Goal: Book appointment/travel/reservation

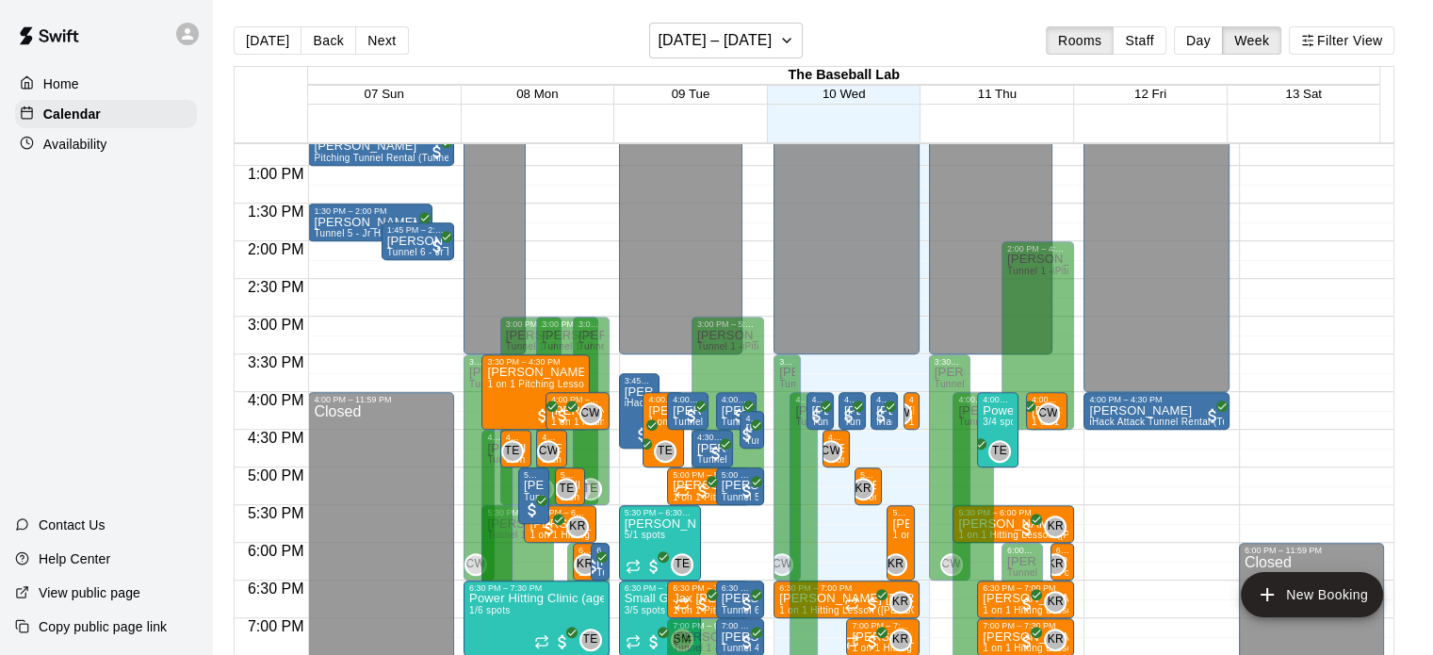
scroll to position [976, 0]
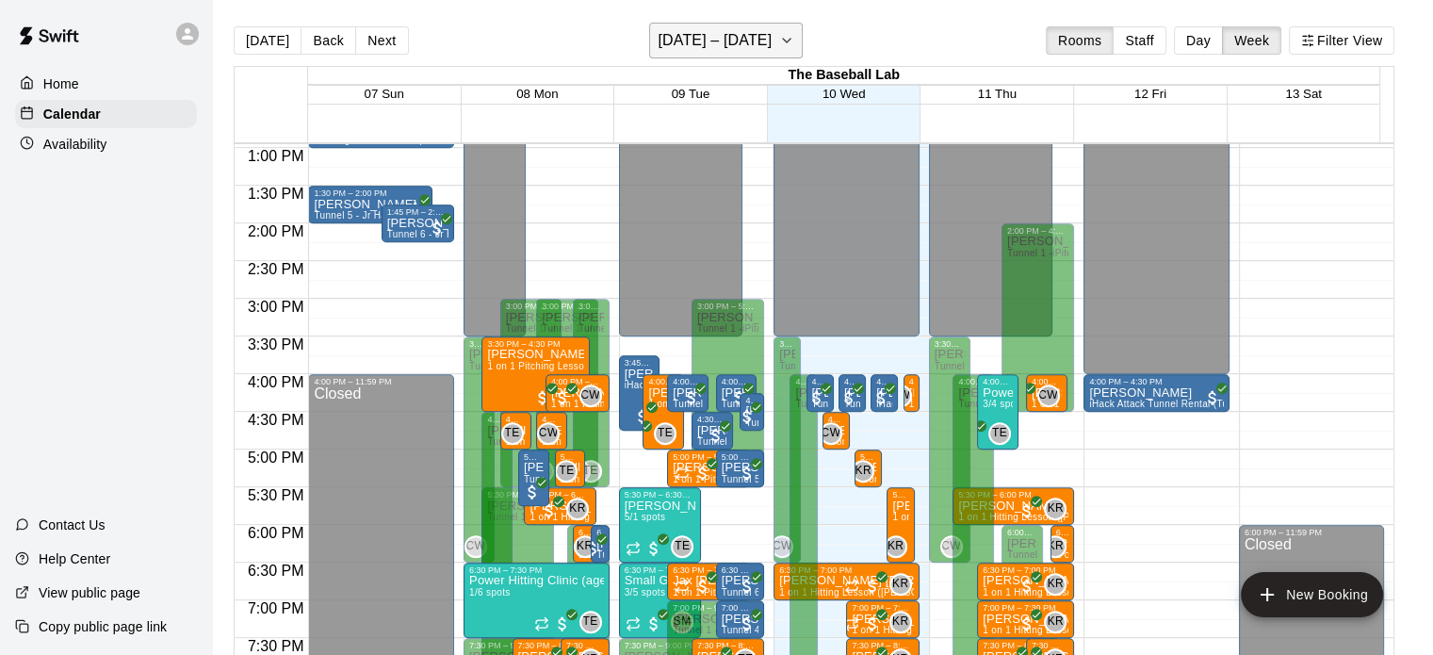
click at [785, 33] on button "[DATE] – [DATE]" at bounding box center [726, 41] width 154 height 36
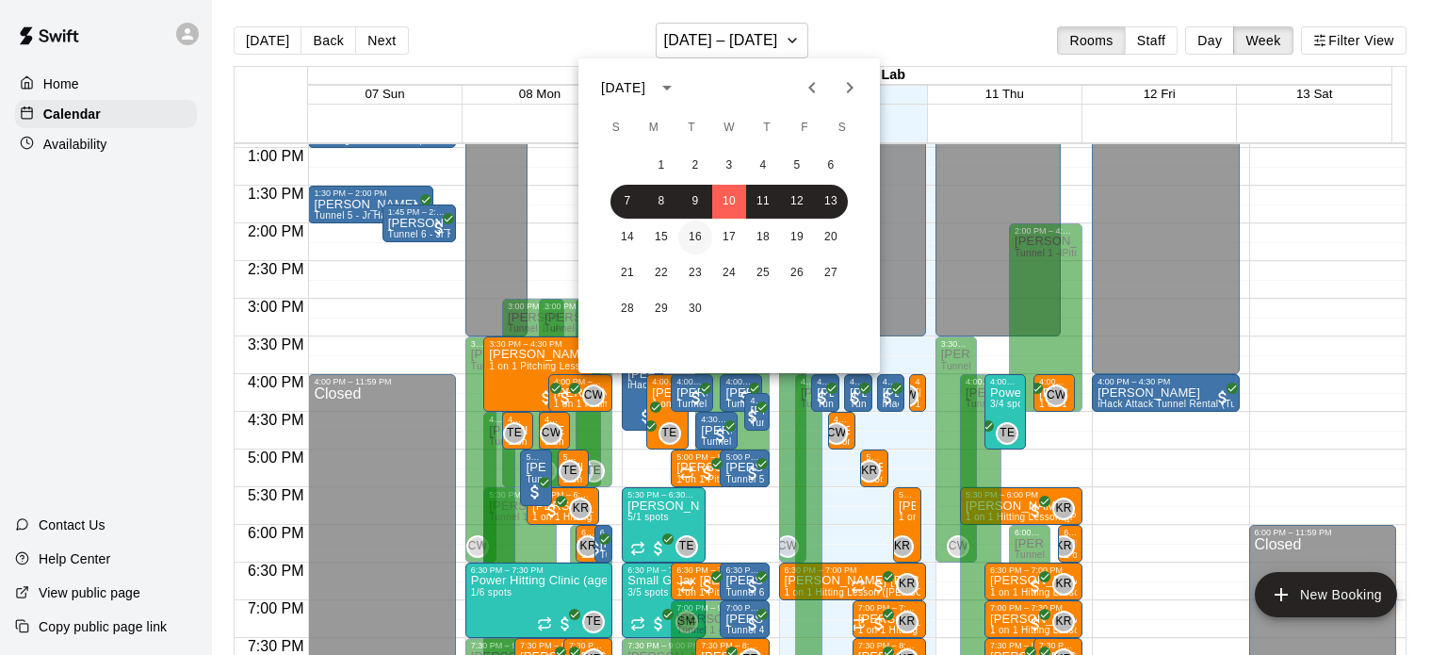
click at [707, 243] on button "16" at bounding box center [695, 237] width 34 height 34
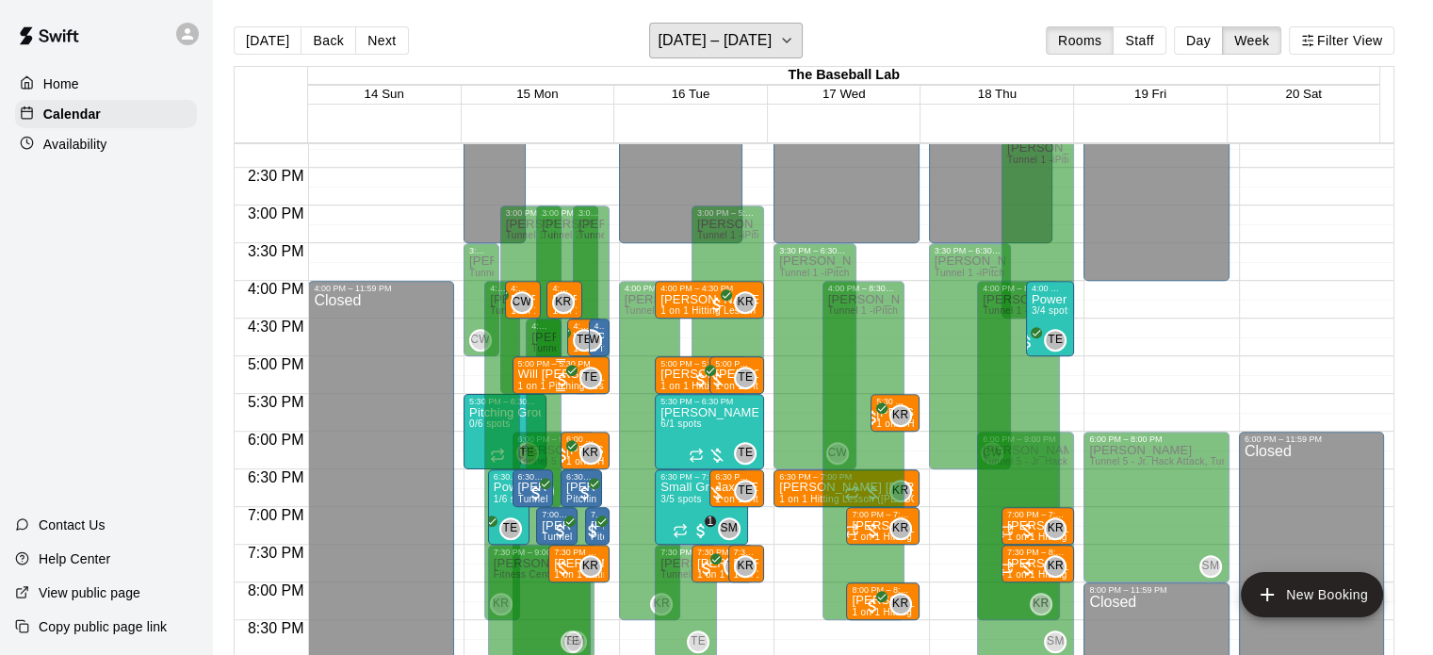
scroll to position [1103, 0]
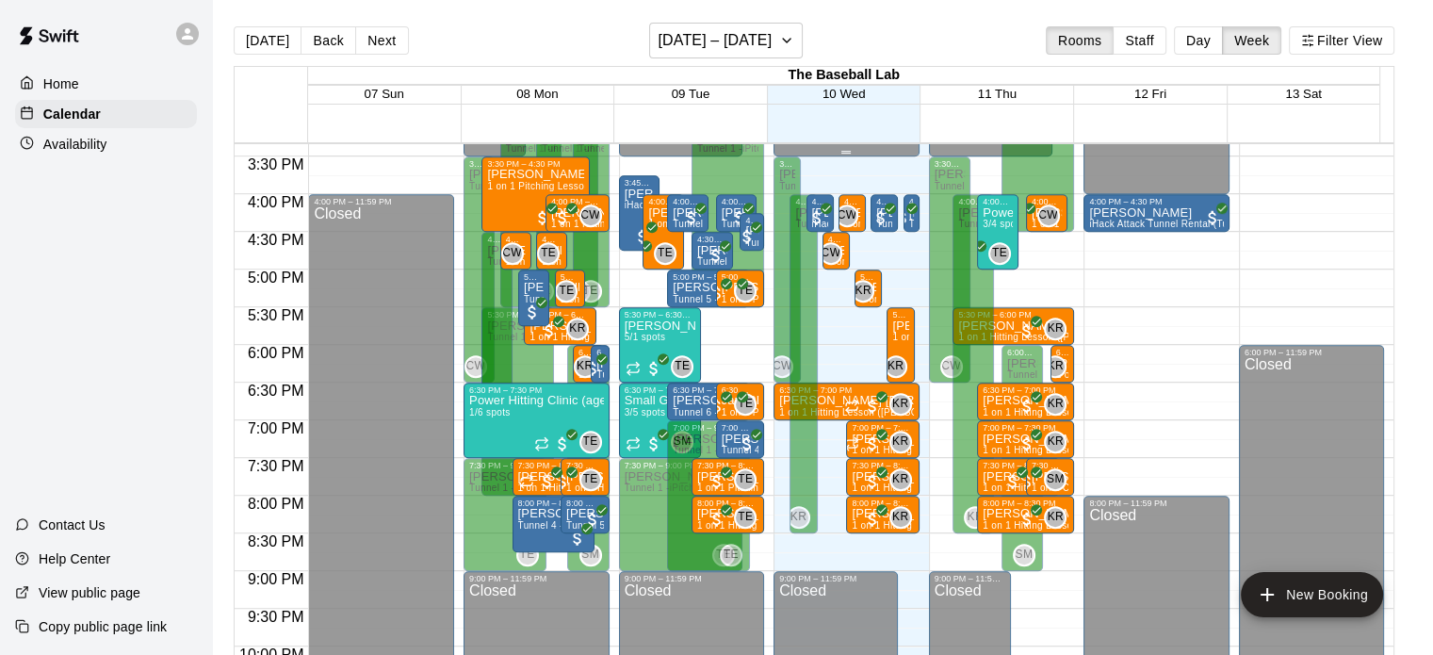
scroll to position [1162, 0]
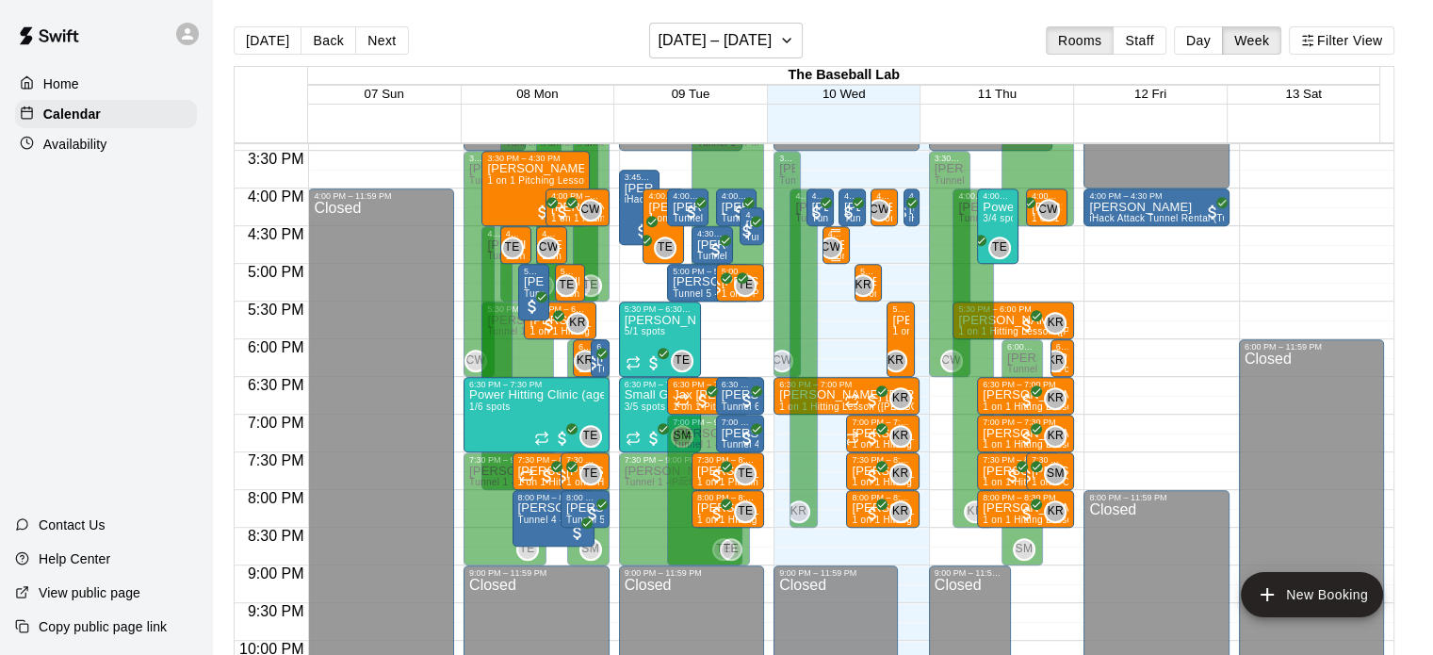
click at [842, 242] on div "4:30 PM – 5:00 PM Owen Hosman 1 on 1 Hitting Lessons (Caden Wallace) CW 0" at bounding box center [836, 245] width 27 height 38
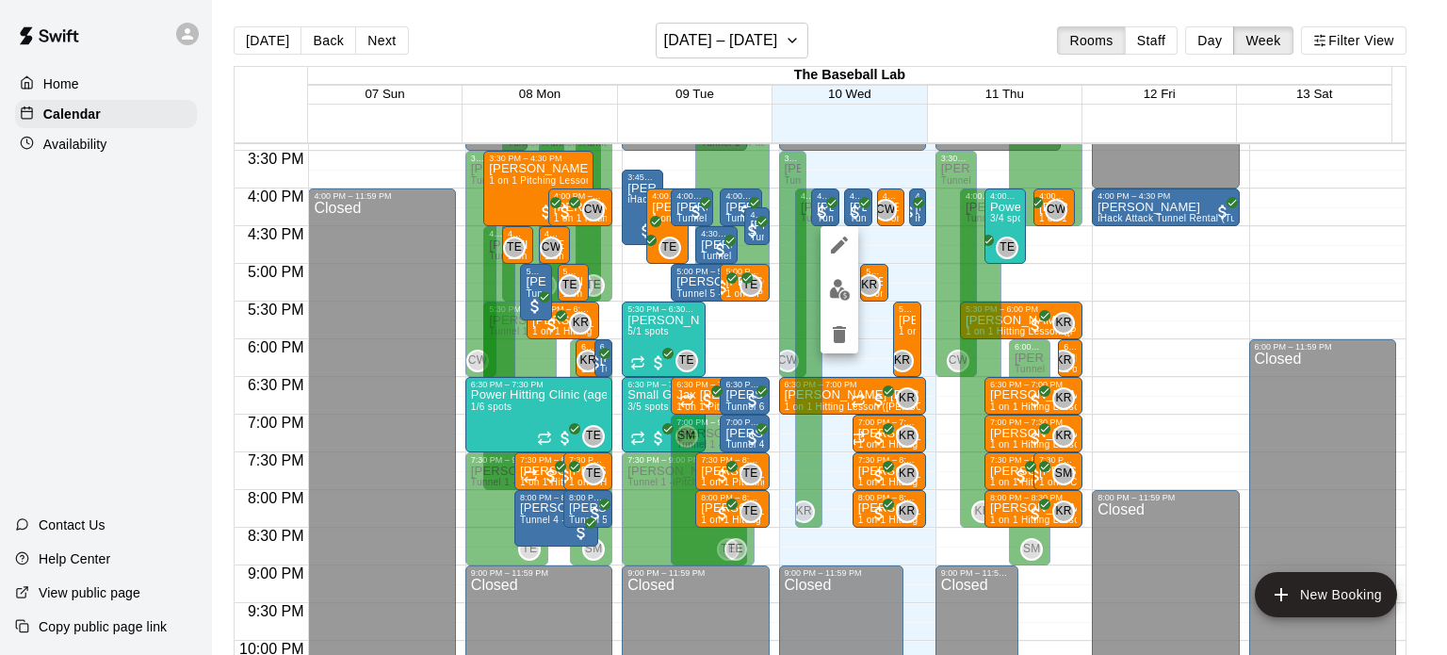
click at [889, 252] on div at bounding box center [723, 327] width 1447 height 655
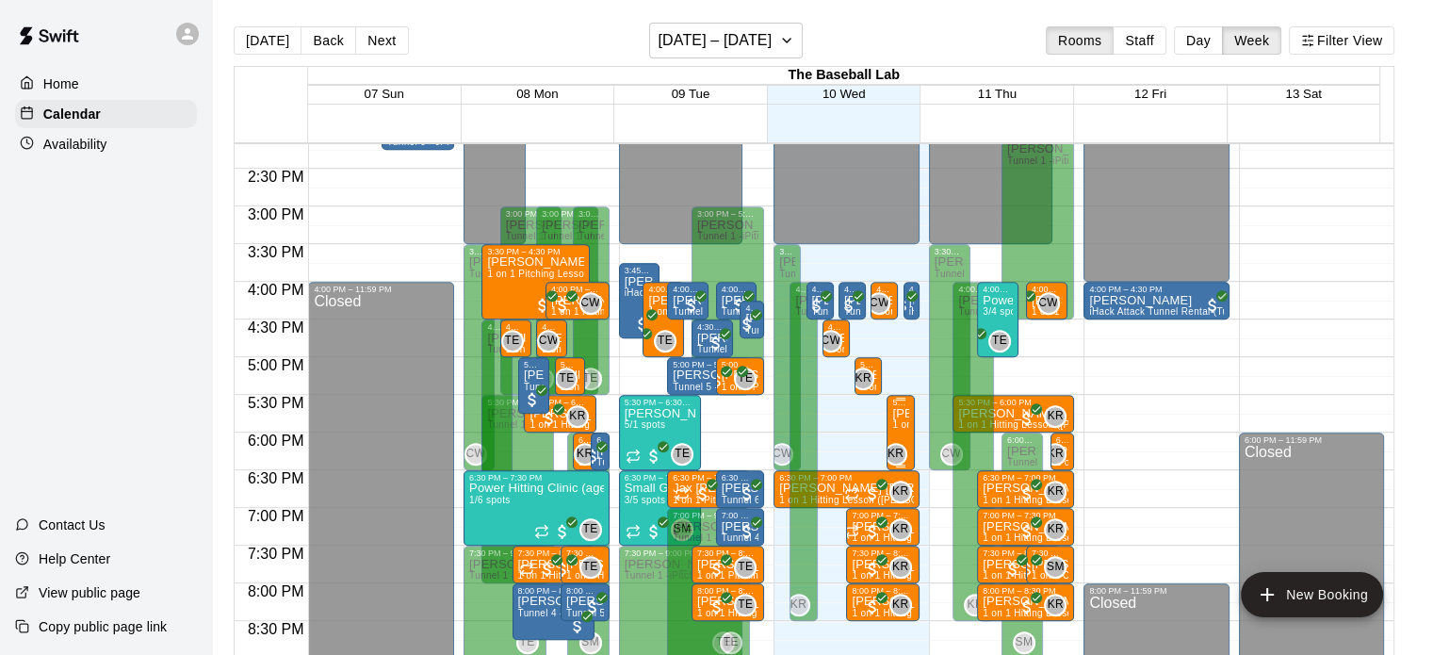
scroll to position [1063, 0]
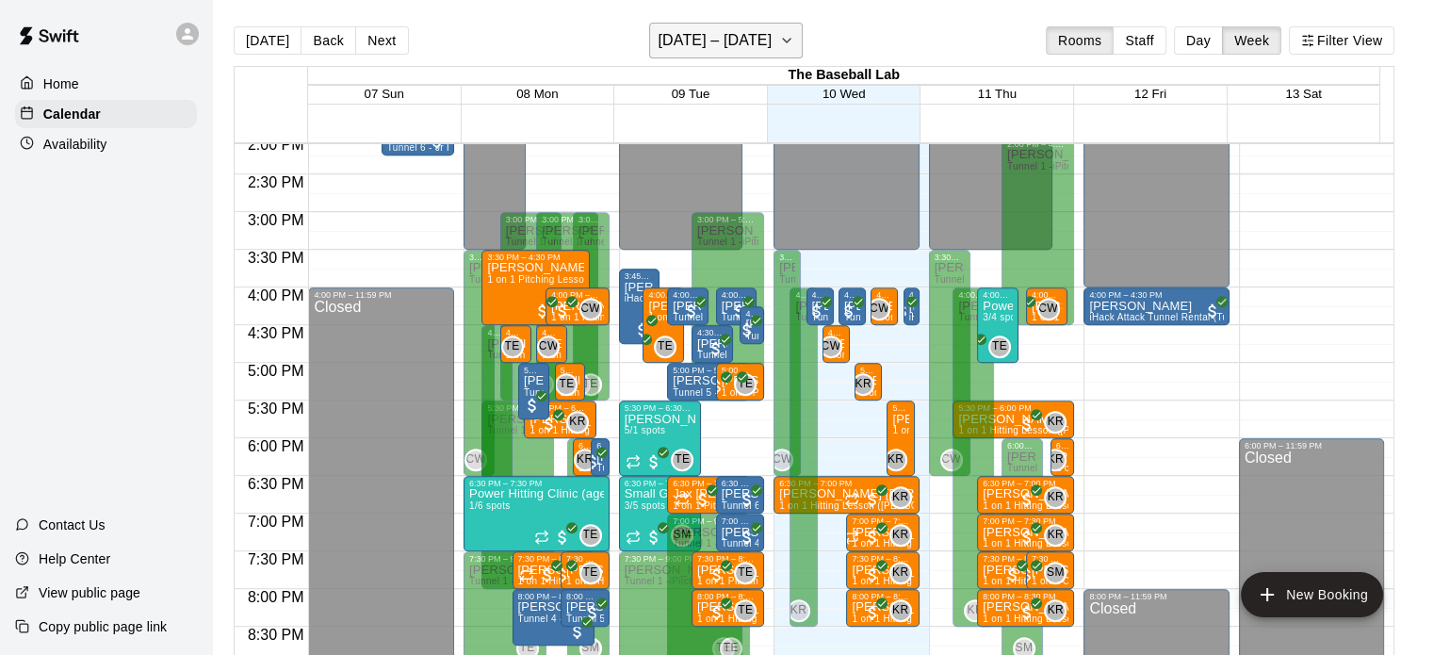
click at [747, 44] on h6 "[DATE] – [DATE]" at bounding box center [715, 40] width 114 height 26
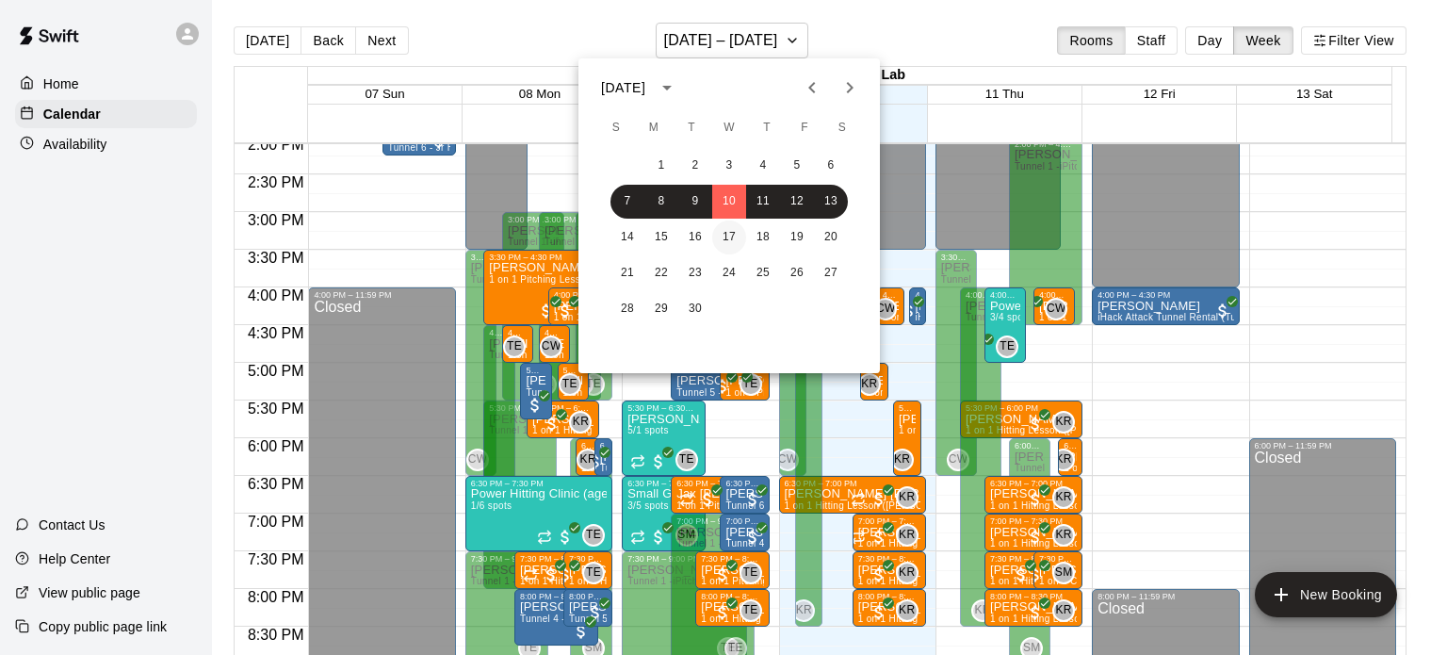
click at [724, 241] on button "17" at bounding box center [729, 237] width 34 height 34
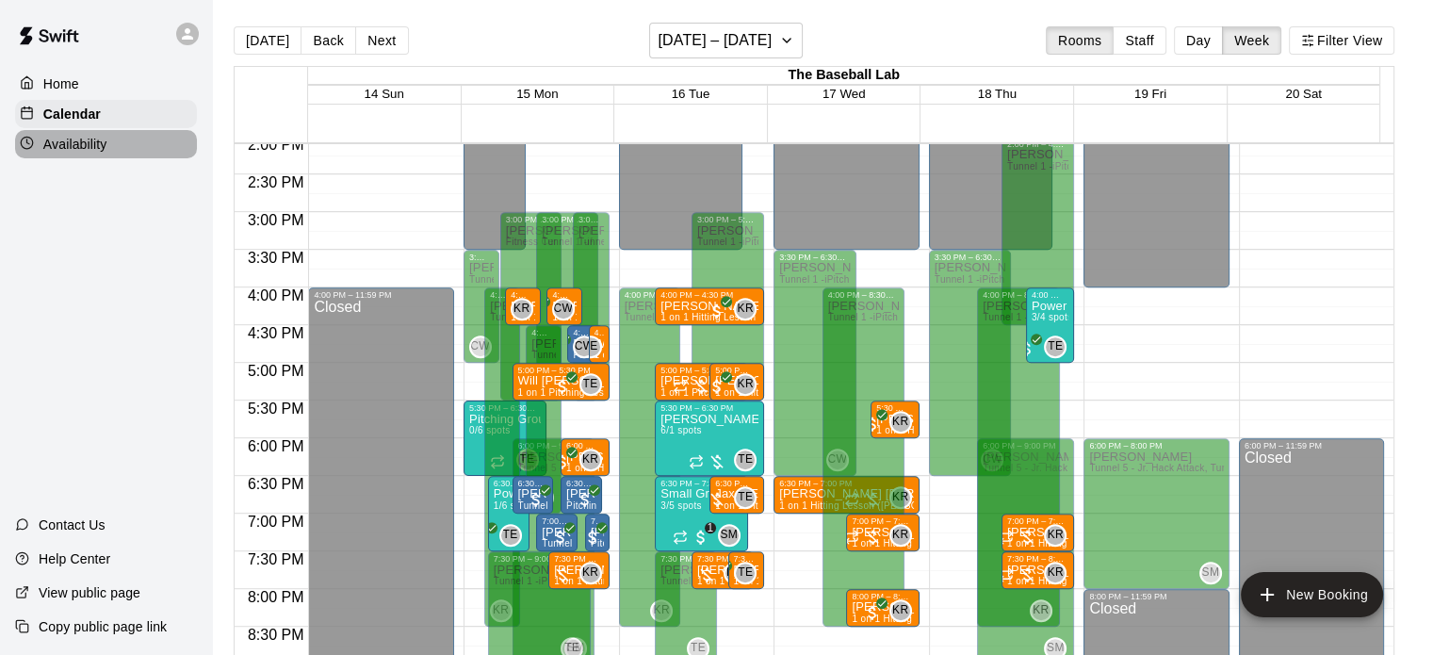
click at [106, 154] on p "Availability" at bounding box center [75, 144] width 64 height 19
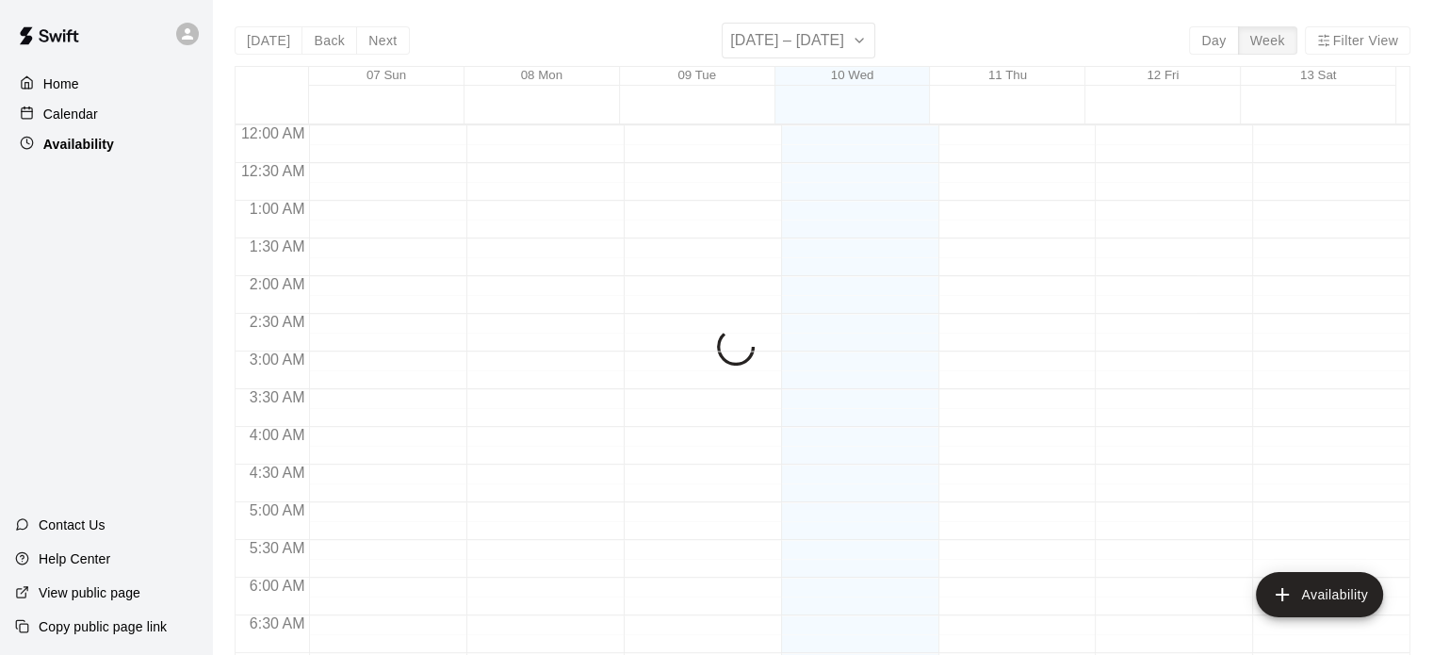
scroll to position [910, 0]
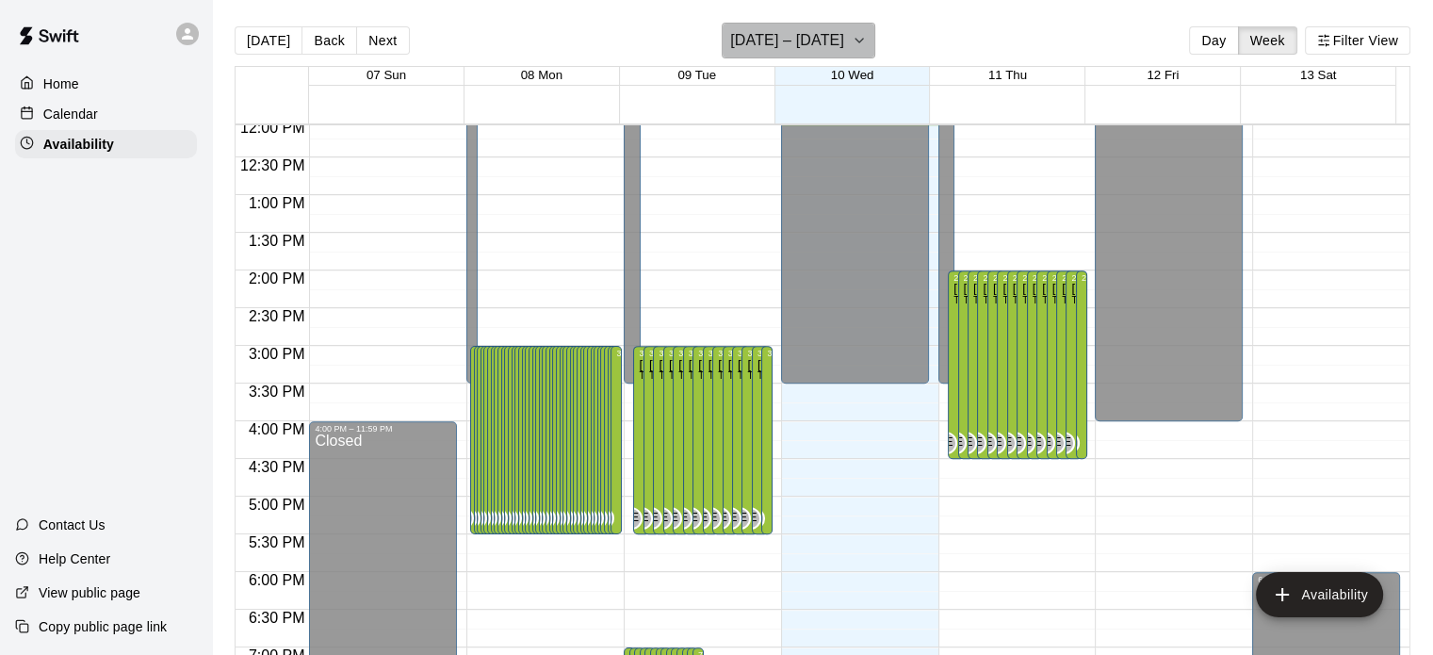
click at [805, 41] on h6 "[DATE] – [DATE]" at bounding box center [787, 40] width 114 height 26
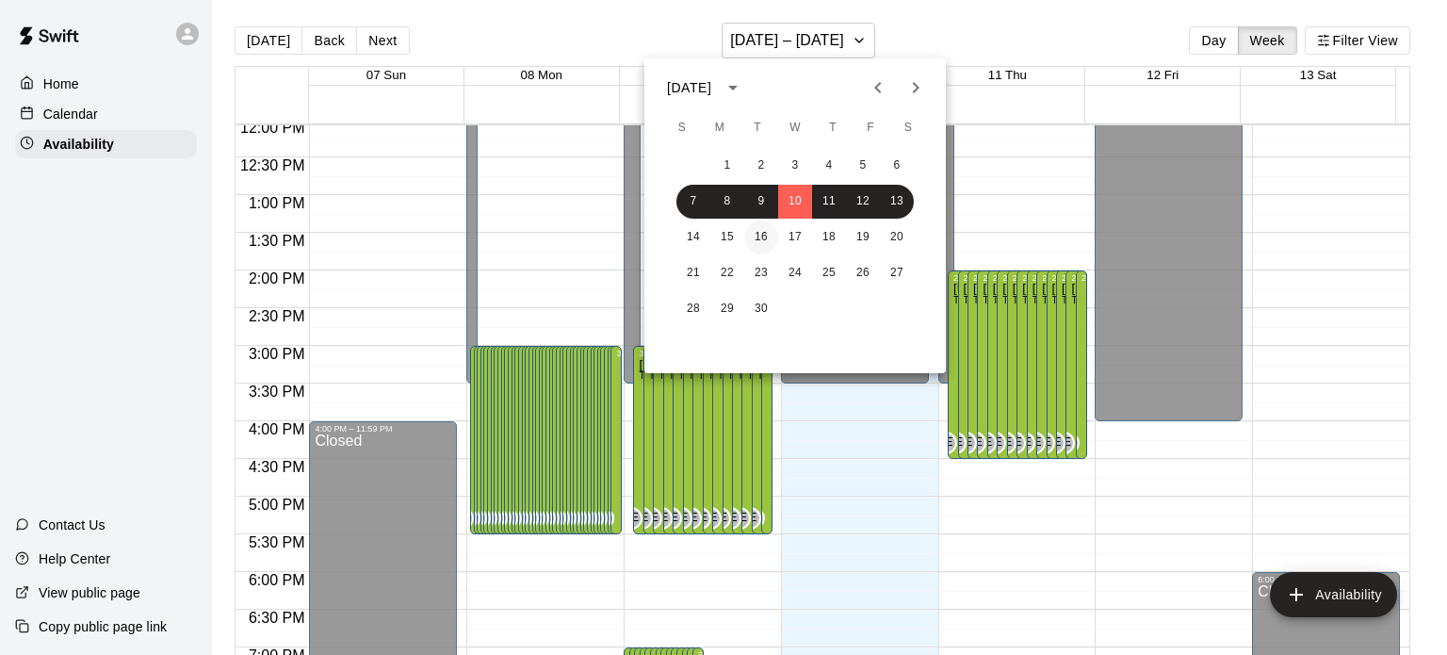
click at [773, 242] on button "16" at bounding box center [761, 237] width 34 height 34
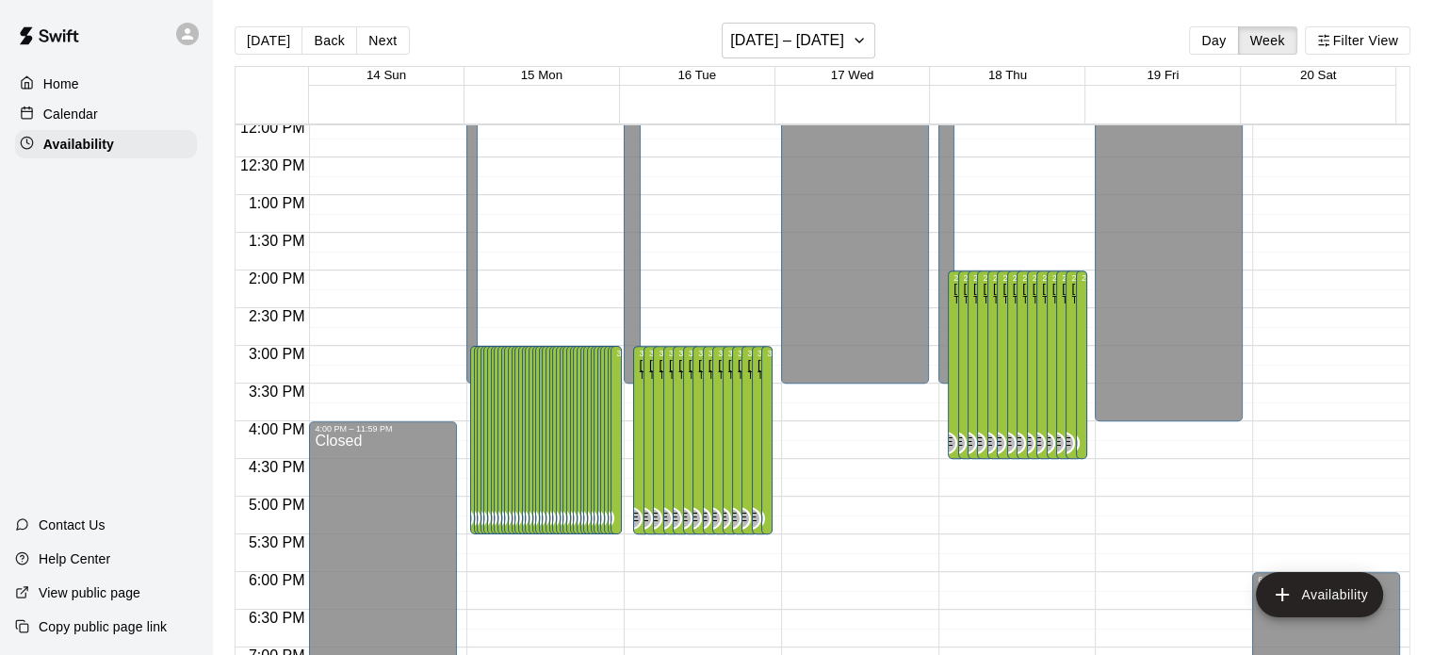
click at [501, 383] on div "3:00 PM – 5:30 PM Tyler Eckberg Fitness Center, Tunnel 1 -iPitch (guest pass), …" at bounding box center [506, 440] width 11 height 188
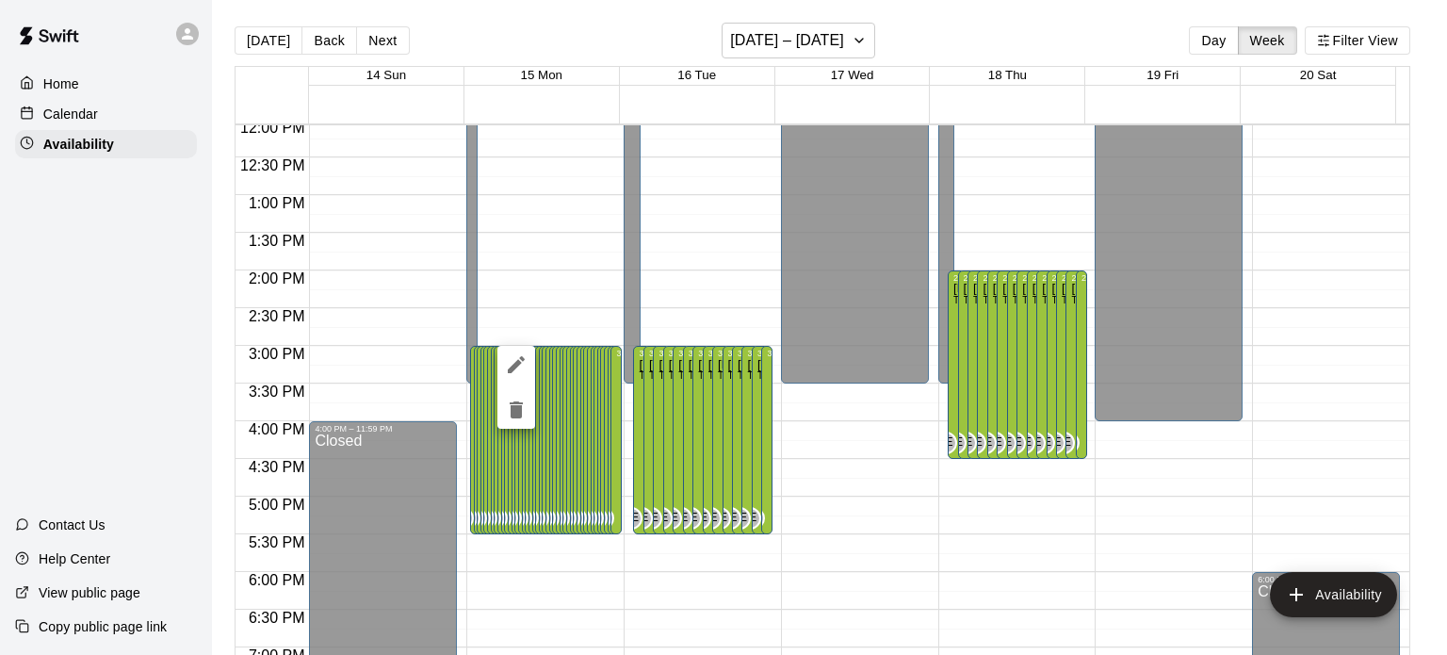
click at [85, 108] on div at bounding box center [723, 327] width 1447 height 655
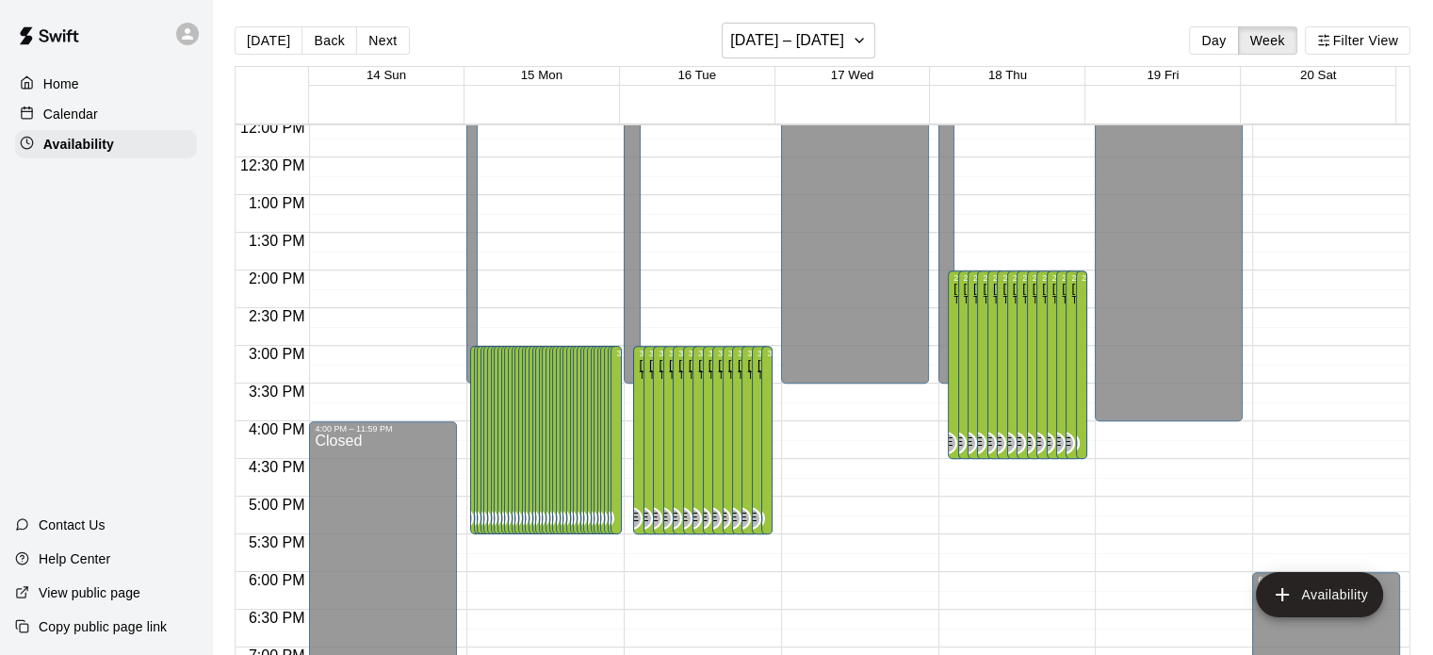
click at [77, 117] on p "Calendar" at bounding box center [70, 114] width 55 height 19
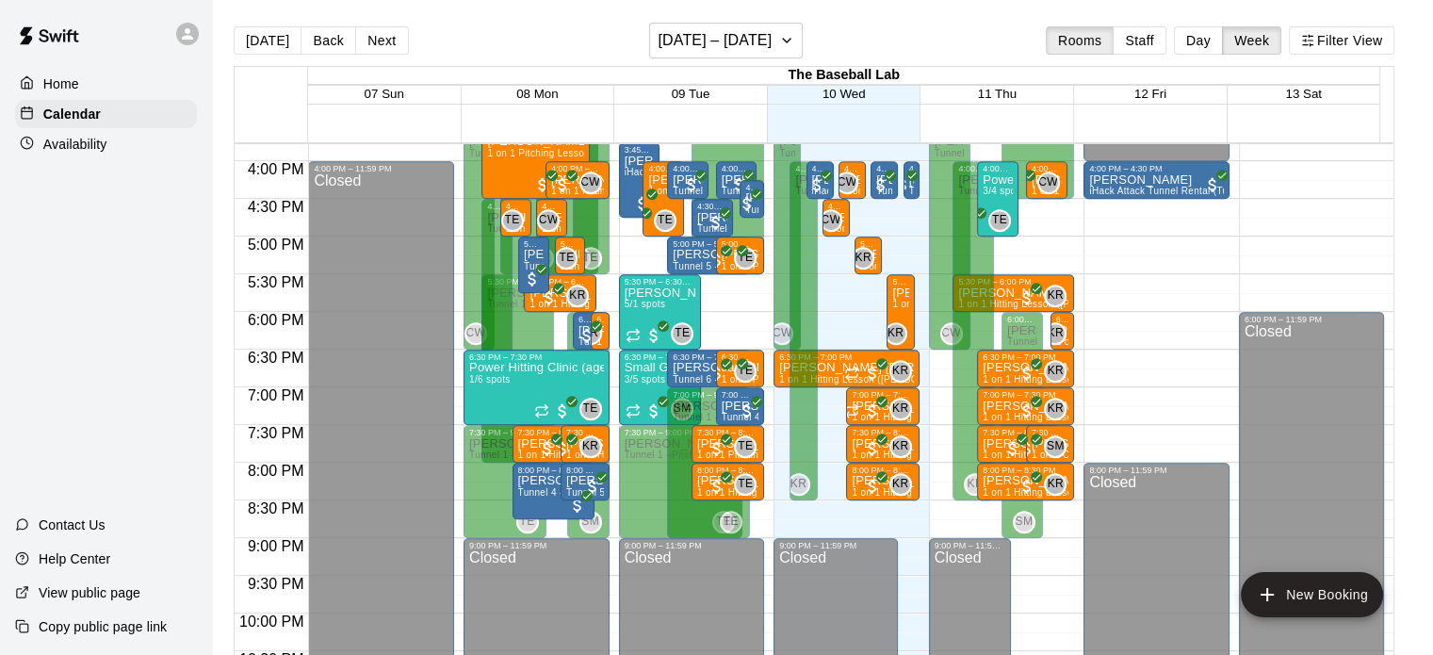
scroll to position [1076, 0]
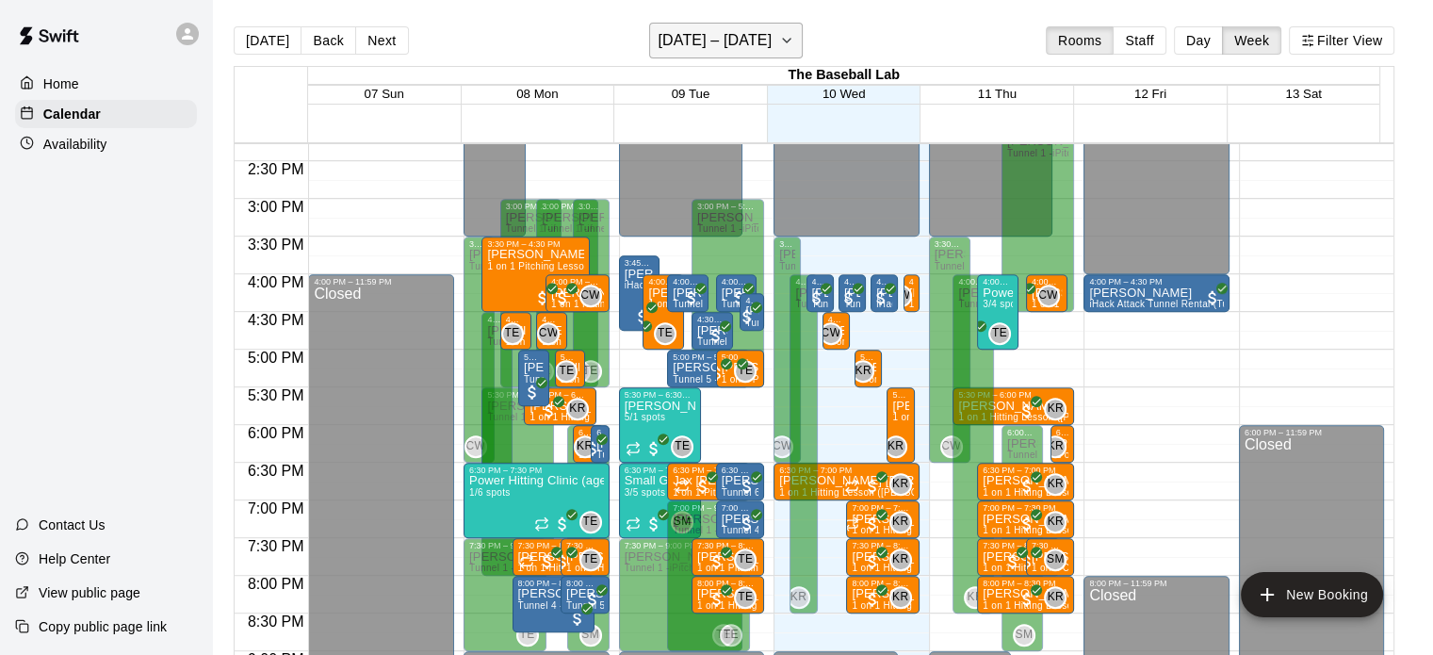
click at [736, 57] on button "[DATE] – [DATE]" at bounding box center [726, 41] width 154 height 36
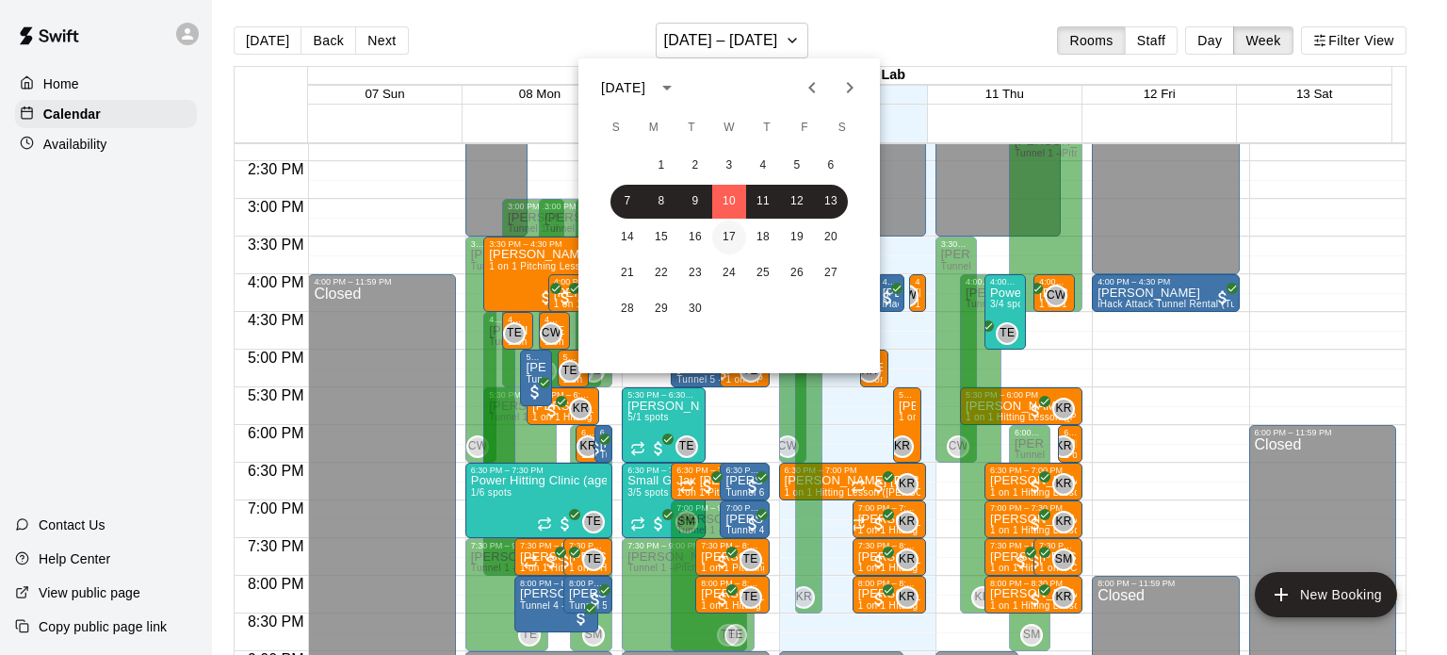
click at [726, 229] on button "17" at bounding box center [729, 237] width 34 height 34
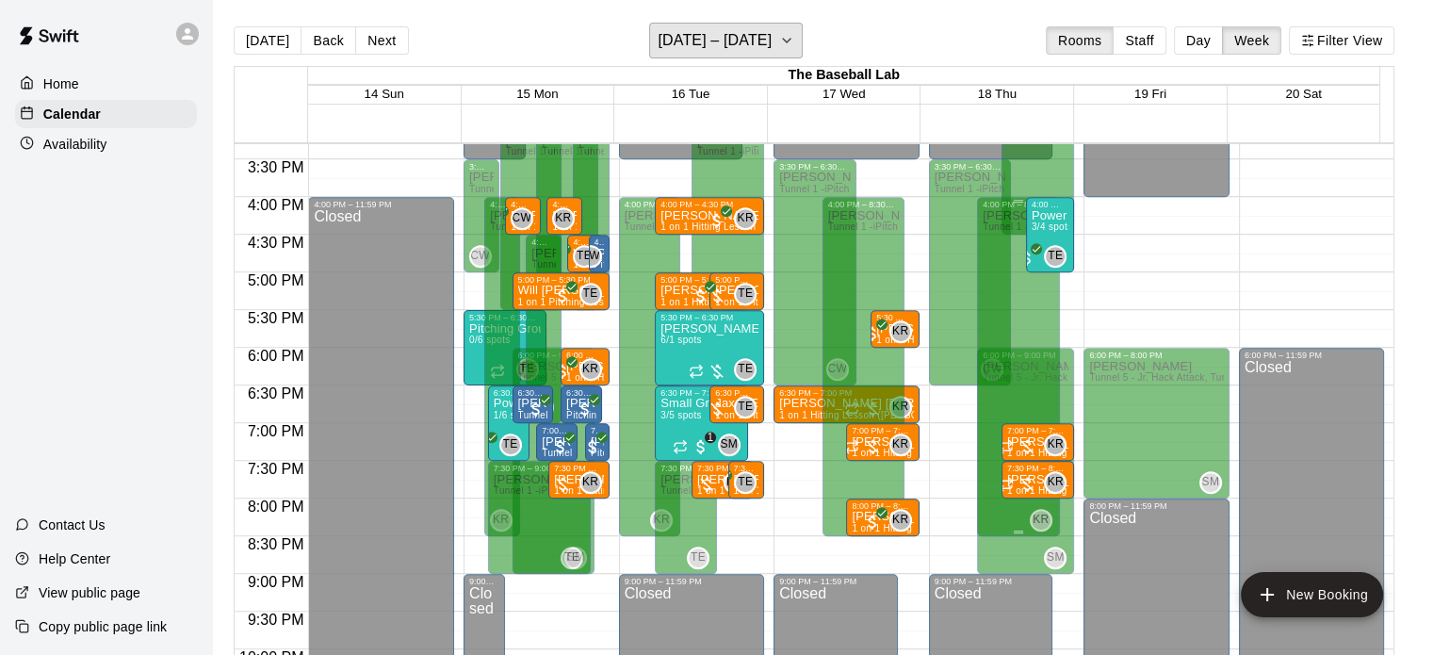
scroll to position [1165, 0]
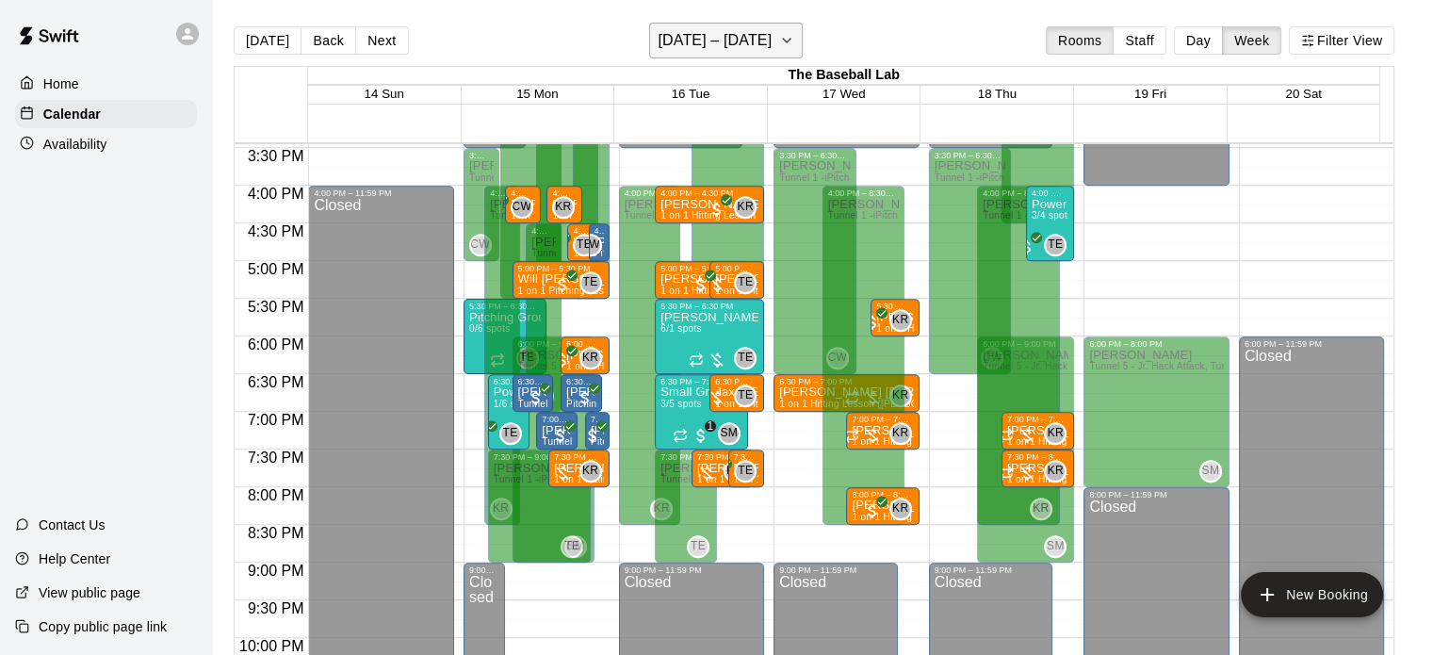
click at [733, 30] on h6 "[DATE] – [DATE]" at bounding box center [715, 40] width 114 height 26
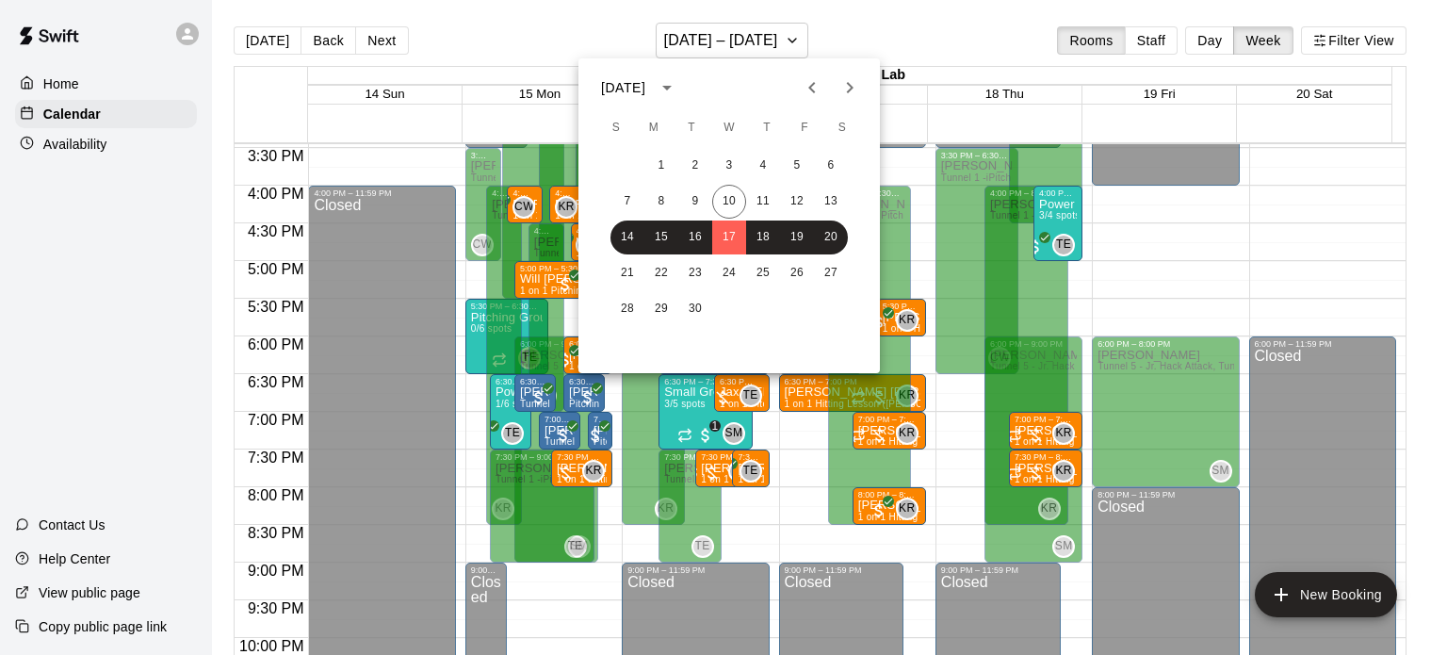
click at [727, 255] on div "1 2 3 4 5 6 7 8 9 10 11 12 13 14 15 16 17 18 19 20 21 22 23 24 25 26 27 28 29 30" at bounding box center [728, 237] width 301 height 181
click at [726, 269] on button "24" at bounding box center [729, 273] width 34 height 34
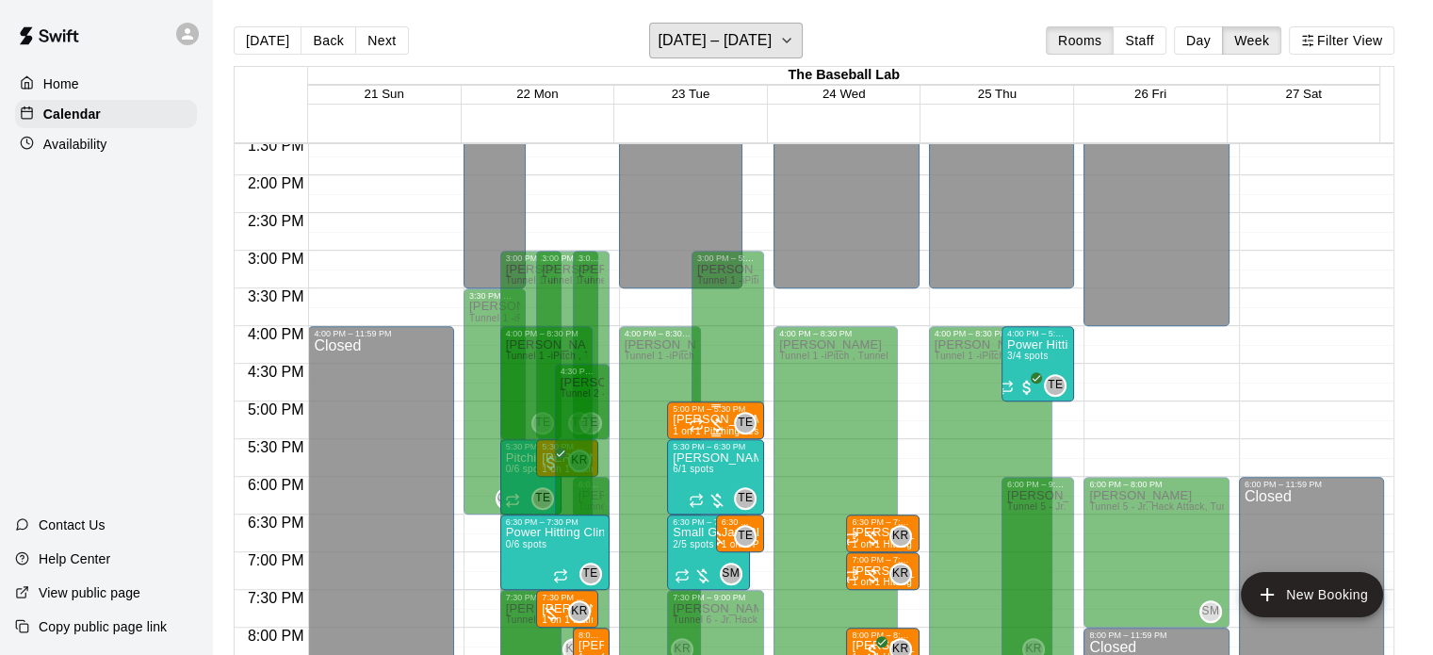
scroll to position [1021, 0]
